Goal: Transaction & Acquisition: Purchase product/service

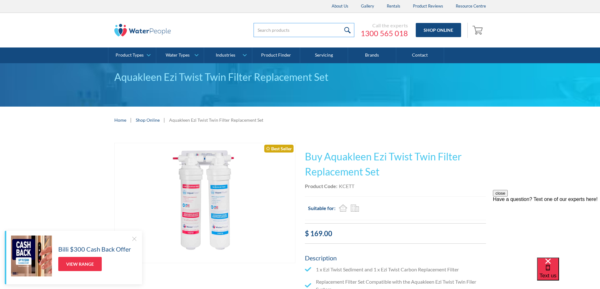
click at [317, 29] on input "search" at bounding box center [303, 30] width 101 height 14
type input "MWC"
click at [341, 23] on input "submit" at bounding box center [348, 30] width 14 height 14
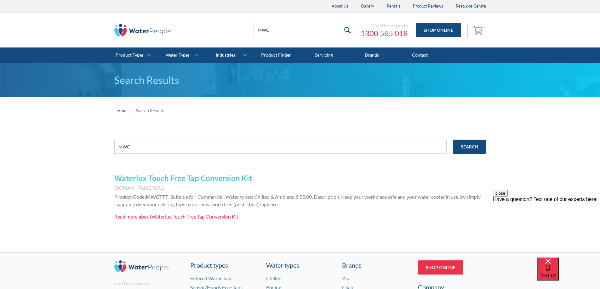
click at [160, 179] on link "Waterlux Touch Free Tap Conversion Kit" at bounding box center [183, 178] width 138 height 9
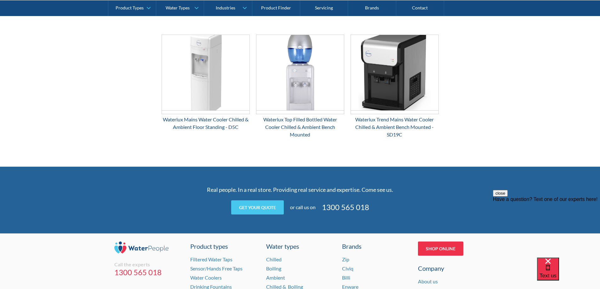
scroll to position [441, 0]
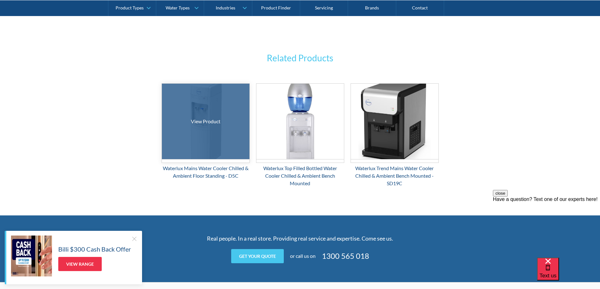
click at [195, 130] on div at bounding box center [205, 121] width 131 height 113
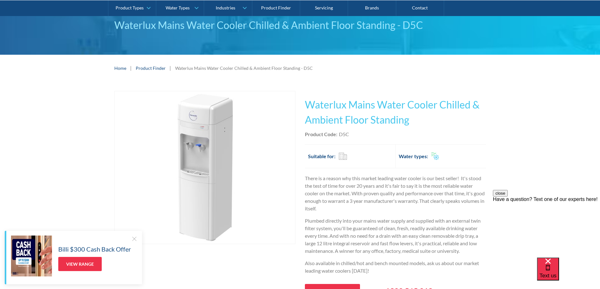
scroll to position [126, 0]
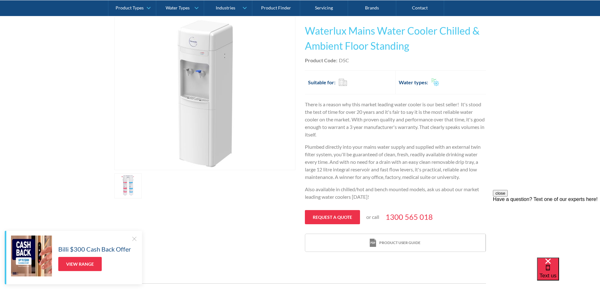
click at [199, 111] on img "open lightbox" at bounding box center [204, 93] width 153 height 153
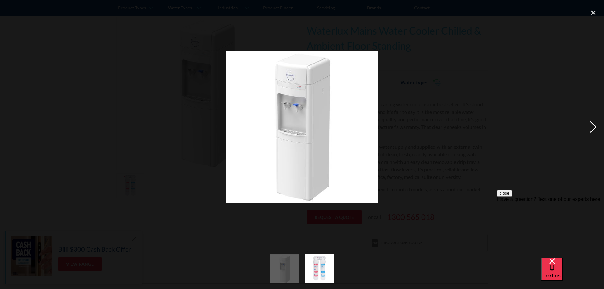
click at [594, 127] on div "next image" at bounding box center [593, 127] width 21 height 243
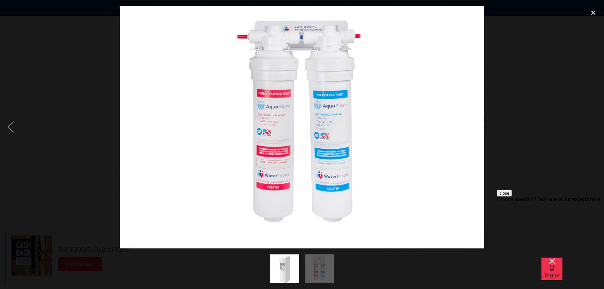
click at [594, 126] on div "next image" at bounding box center [593, 127] width 21 height 243
click at [590, 13] on div "close lightbox" at bounding box center [593, 13] width 21 height 14
